Goal: Task Accomplishment & Management: Manage account settings

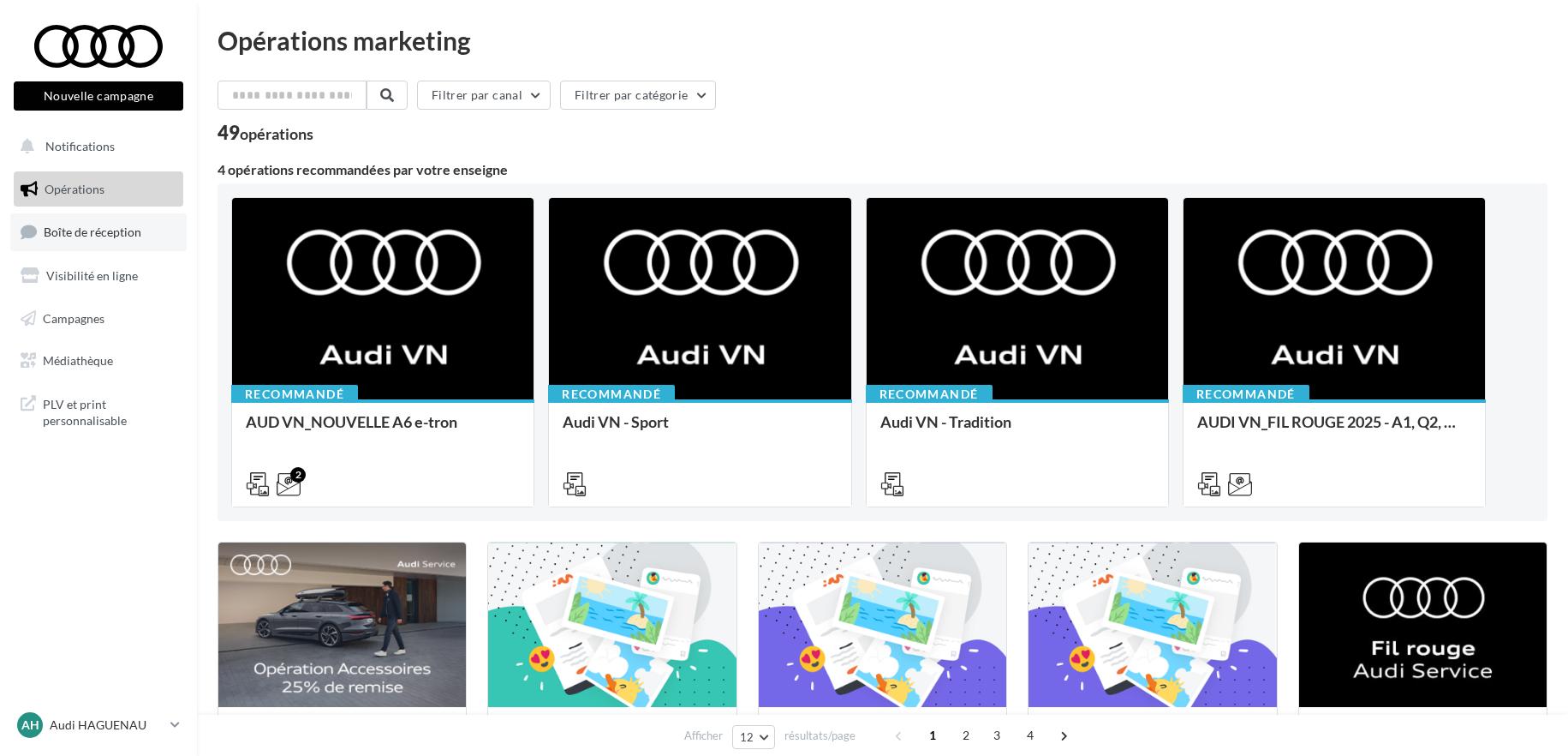
click at [136, 242] on link "Boîte de réception" at bounding box center [99, 232] width 176 height 37
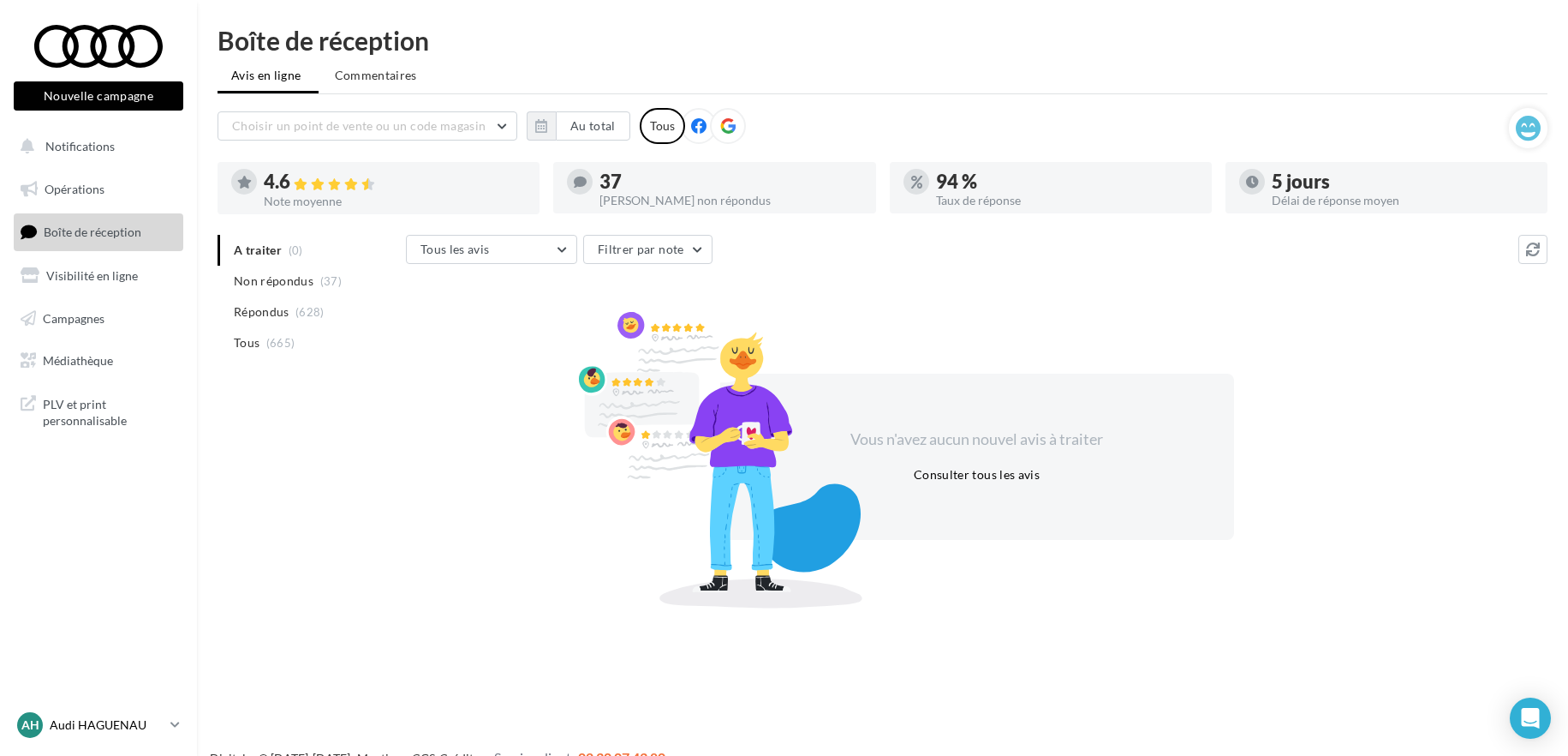
click at [133, 734] on div "AH Audi HAGUENAU audi-hagu-mar" at bounding box center [91, 725] width 147 height 25
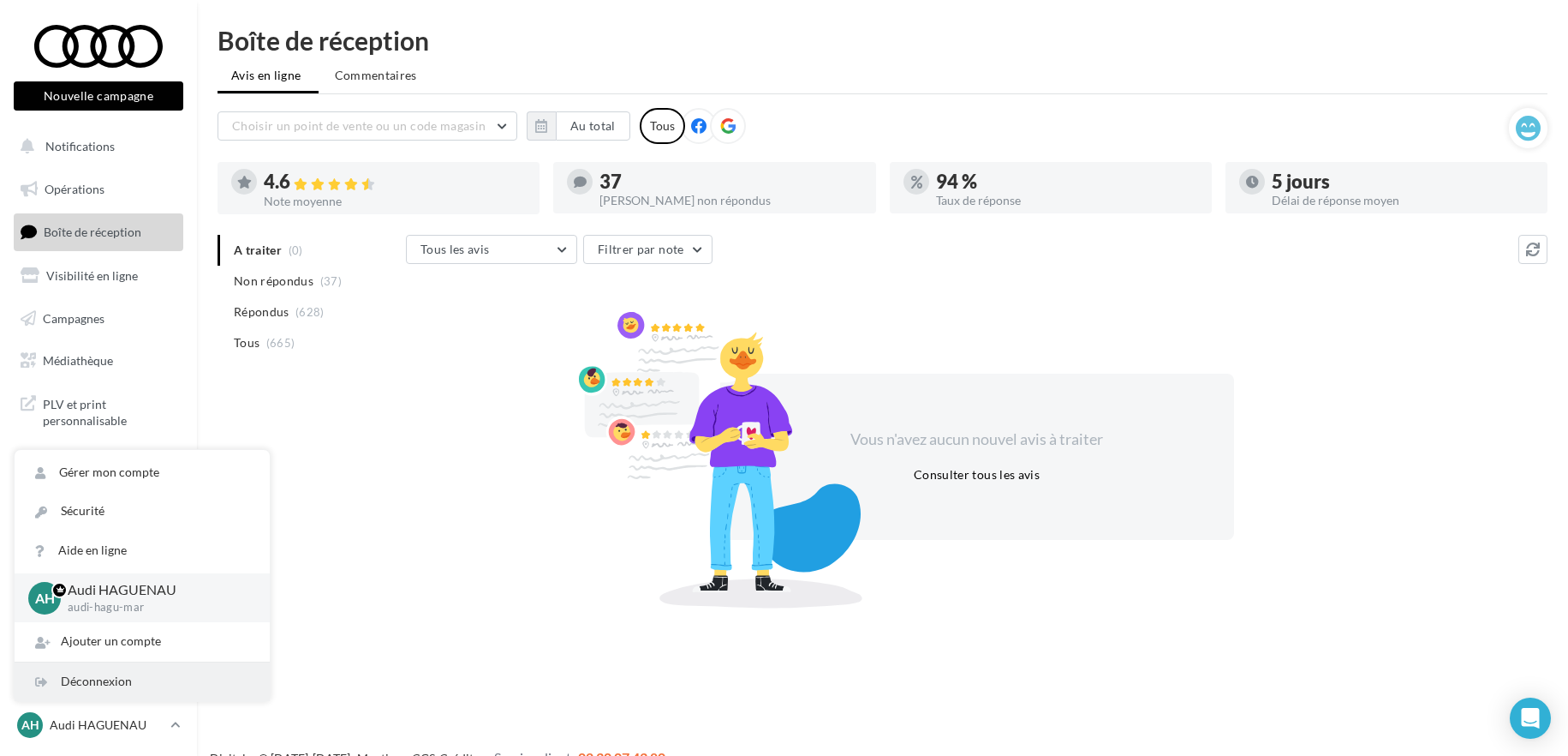
click at [122, 693] on div "Déconnexion" at bounding box center [142, 682] width 255 height 38
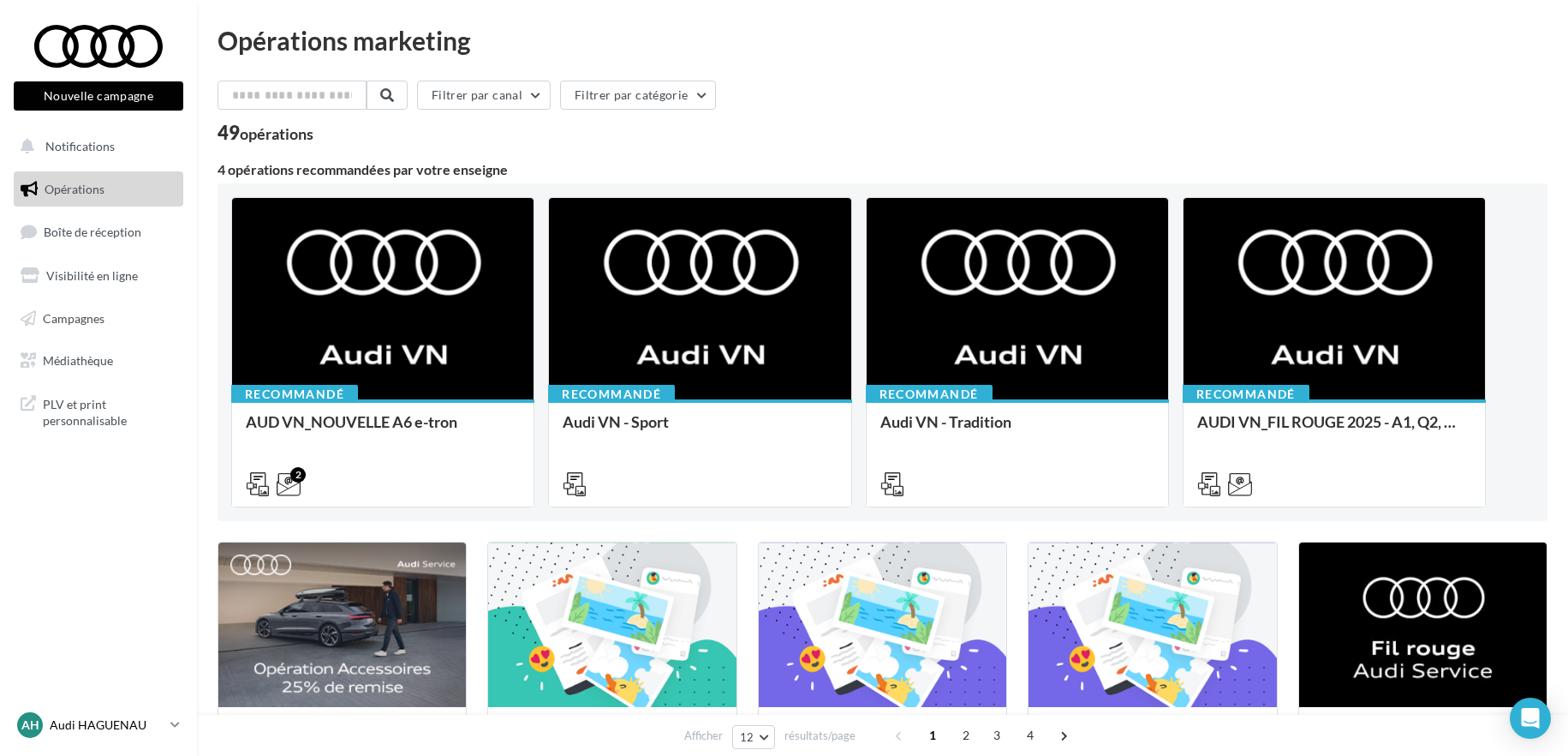
click at [128, 728] on p "Audi HAGUENAU" at bounding box center [107, 725] width 114 height 17
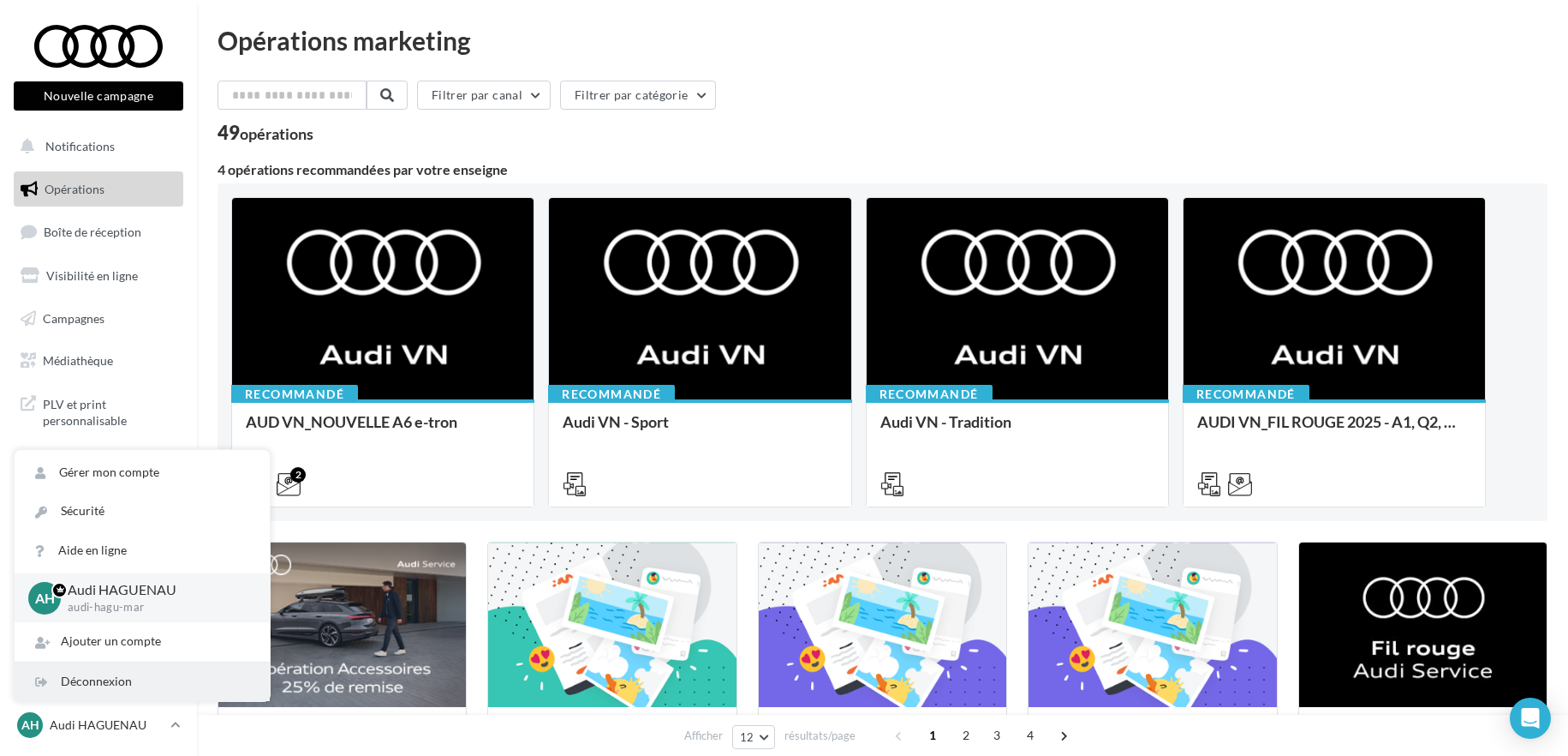
click at [118, 672] on div "Déconnexion" at bounding box center [142, 682] width 255 height 38
